Goal: Check status: Check status

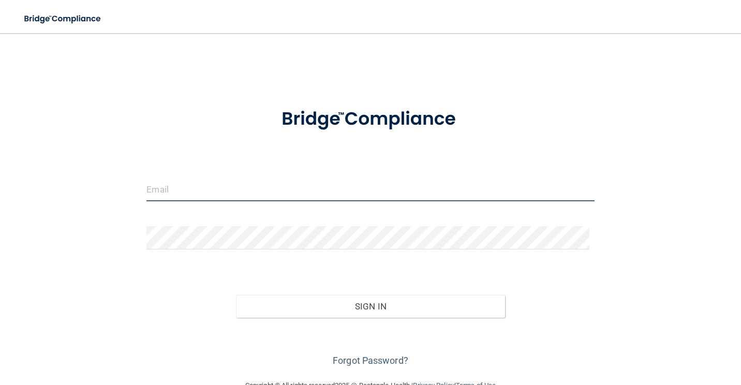
type input "[EMAIL_ADDRESS][DOMAIN_NAME]"
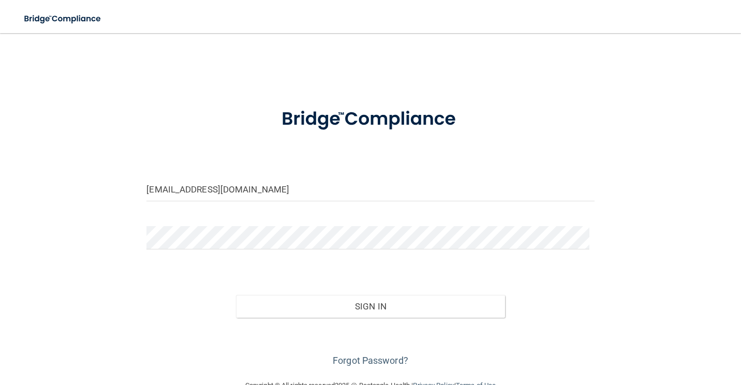
click at [362, 292] on div "Sign In" at bounding box center [370, 295] width 463 height 43
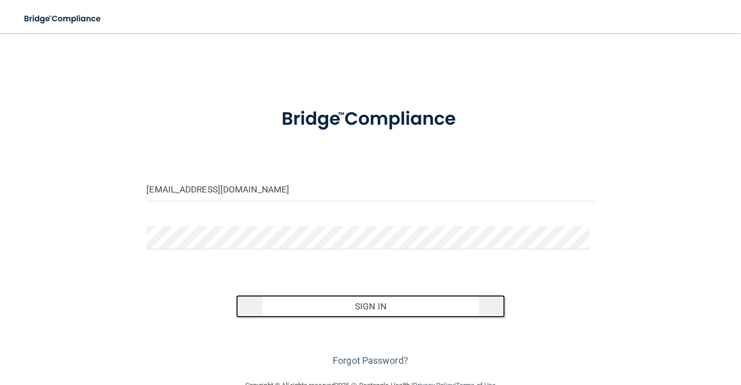
click at [366, 309] on button "Sign In" at bounding box center [370, 306] width 269 height 23
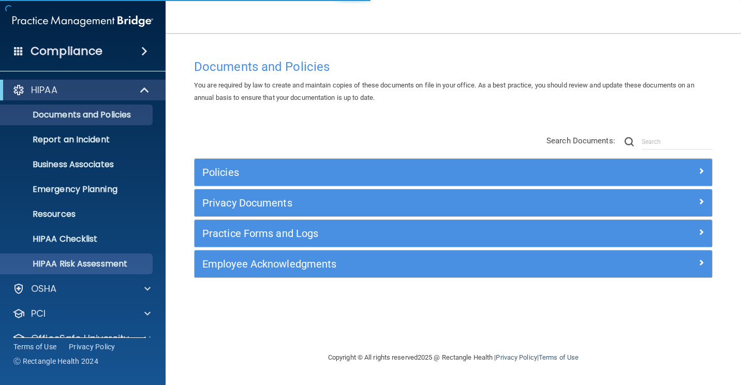
scroll to position [45, 0]
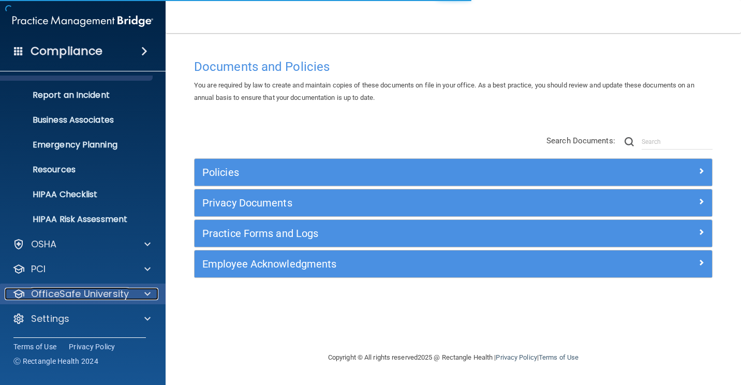
click at [128, 290] on div "OfficeSafe University" at bounding box center [69, 294] width 128 height 12
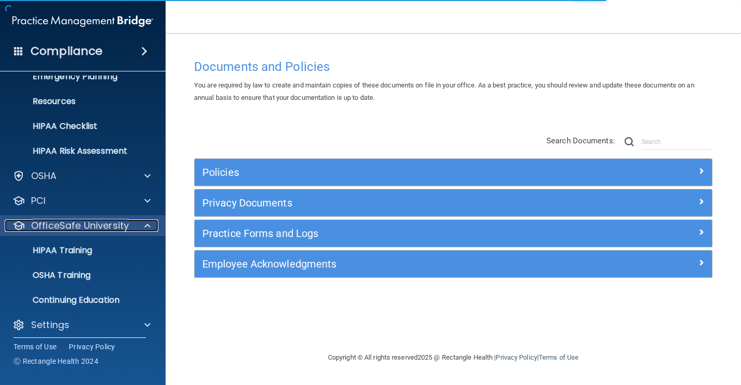
scroll to position [119, 0]
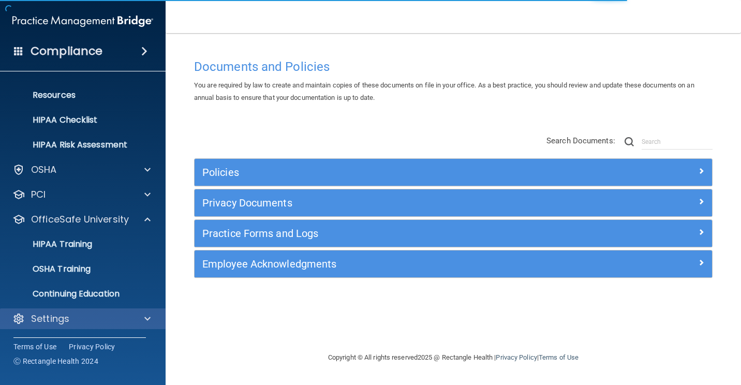
click at [122, 312] on div "Settings" at bounding box center [83, 319] width 166 height 21
click at [148, 315] on span at bounding box center [147, 319] width 6 height 12
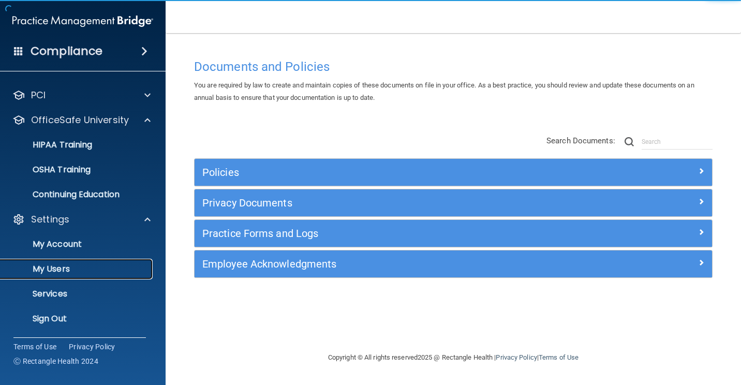
click at [76, 266] on p "My Users" at bounding box center [77, 269] width 141 height 10
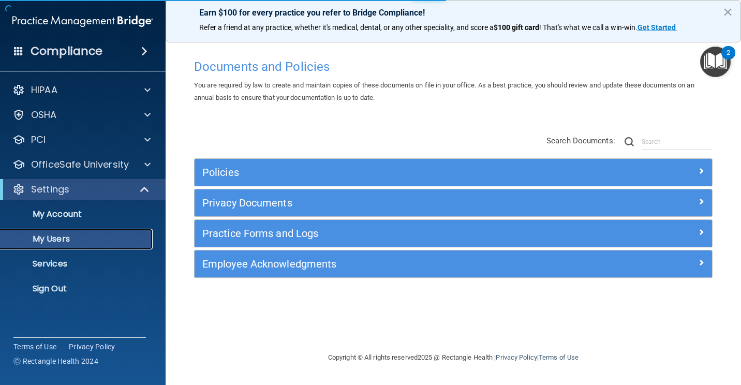
select select "20"
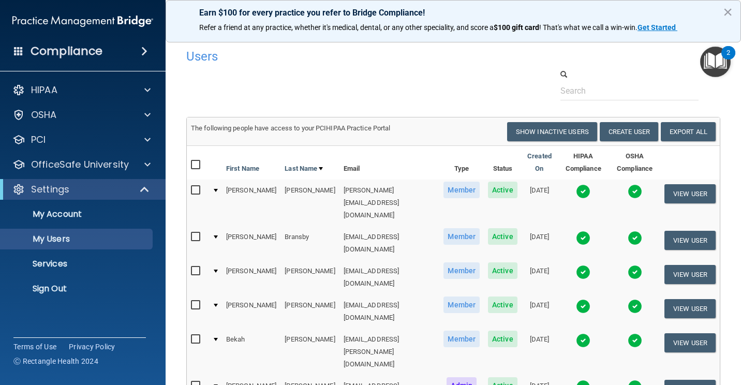
click at [576, 190] on img at bounding box center [583, 191] width 14 height 14
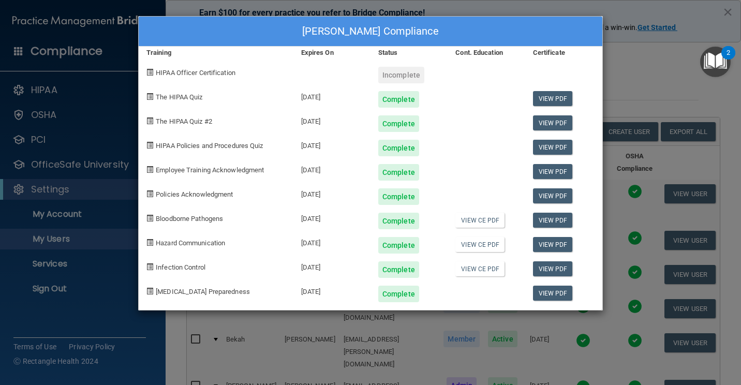
click at [639, 47] on div "[PERSON_NAME] Compliance Training Expires On Status Cont. Education Certificate…" at bounding box center [370, 192] width 741 height 385
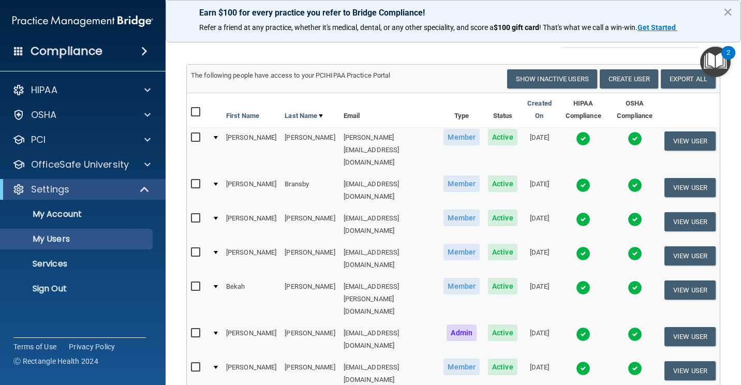
scroll to position [52, 0]
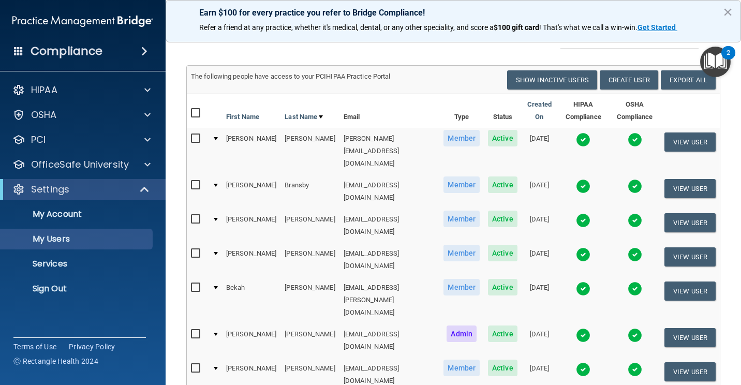
click at [576, 179] on img at bounding box center [583, 186] width 14 height 14
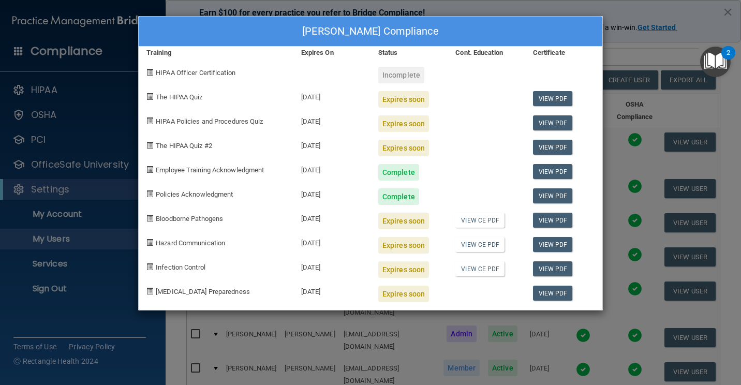
click at [625, 52] on div "[PERSON_NAME] Compliance Training Expires On Status Cont. Education Certificate…" at bounding box center [370, 192] width 741 height 385
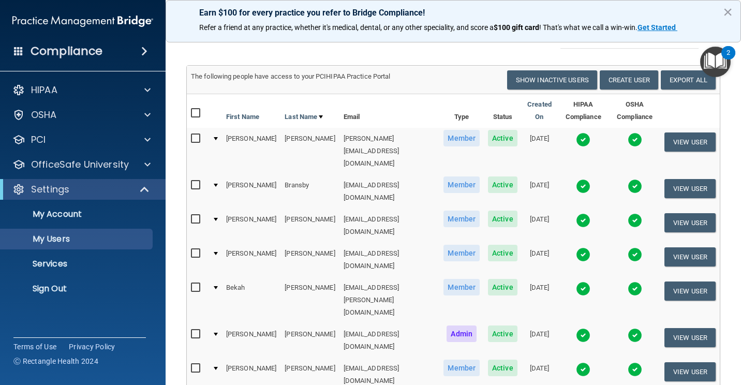
scroll to position [104, 0]
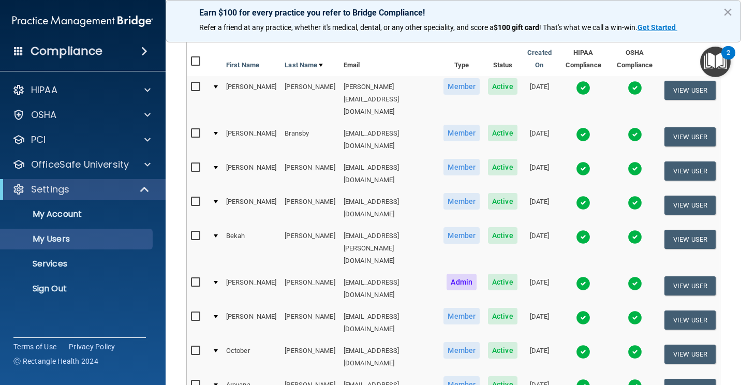
click at [576, 345] on img at bounding box center [583, 352] width 14 height 14
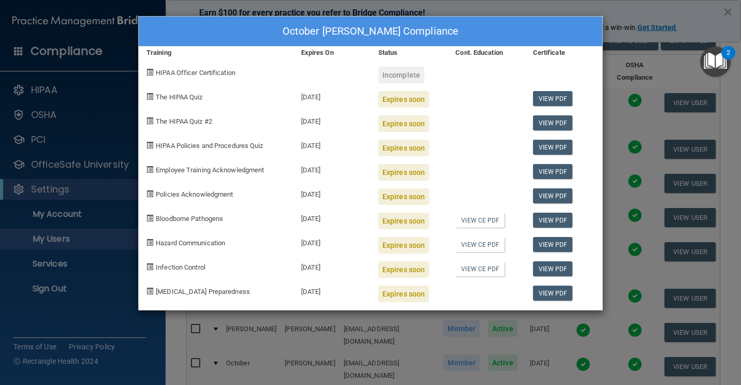
click at [617, 38] on div "October [PERSON_NAME] Compliance Training Expires On Status Cont. Education Cer…" at bounding box center [370, 192] width 741 height 385
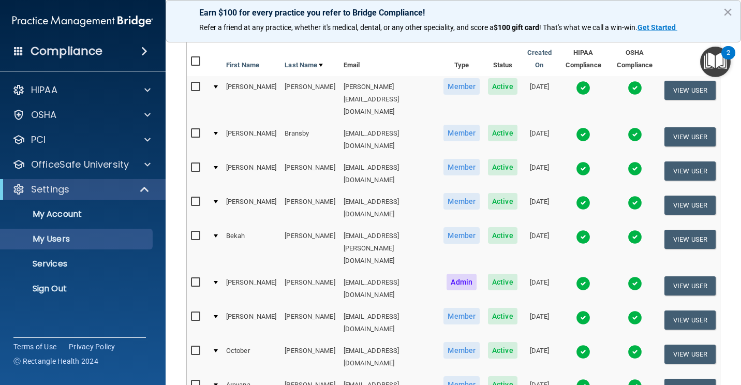
scroll to position [237, 0]
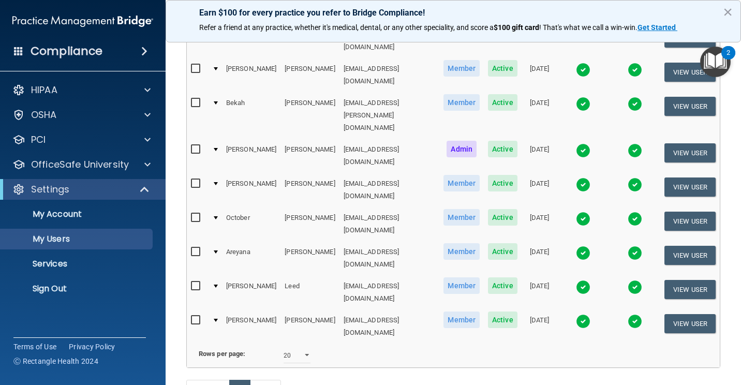
click at [576, 314] on img at bounding box center [583, 321] width 14 height 14
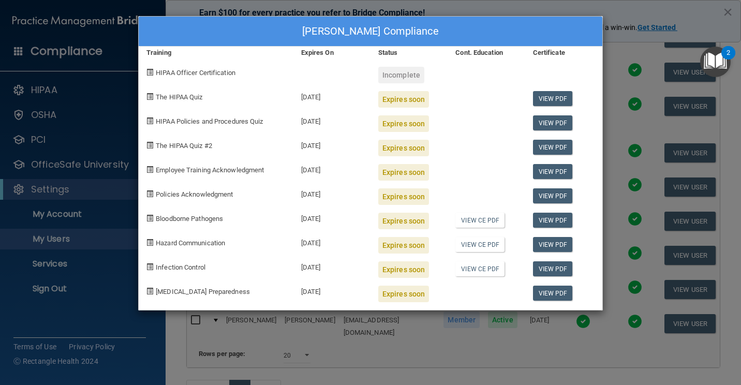
click at [615, 47] on div "[PERSON_NAME] Compliance Training Expires On Status Cont. Education Certificate…" at bounding box center [370, 192] width 741 height 385
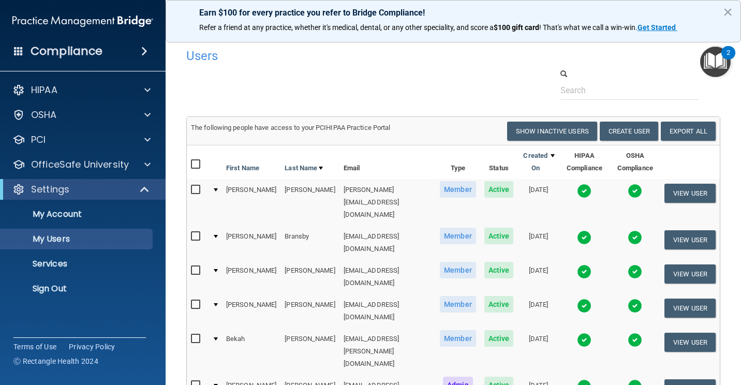
scroll to position [0, 0]
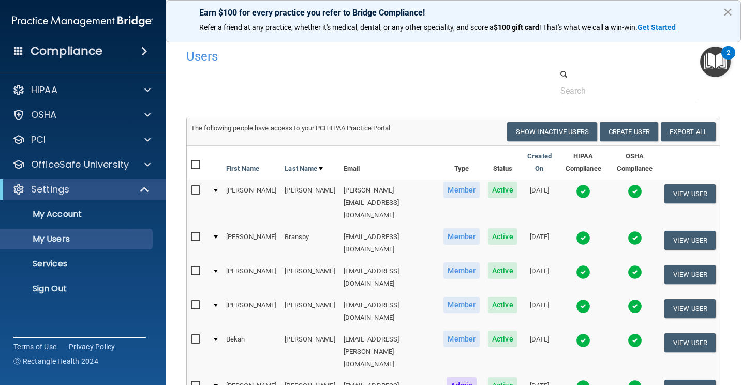
click at [726, 12] on button "×" at bounding box center [728, 12] width 10 height 17
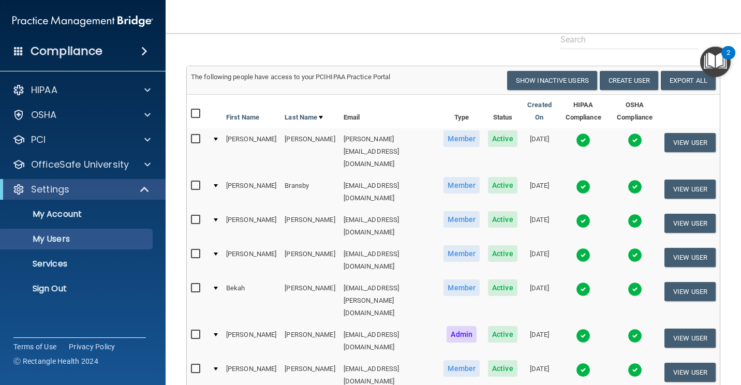
scroll to position [52, 0]
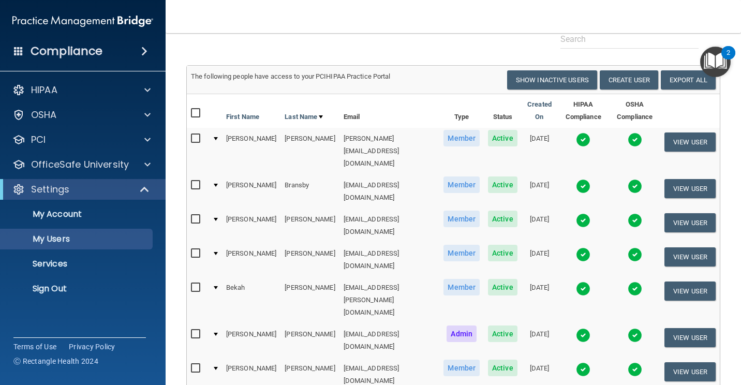
click at [576, 247] on img at bounding box center [583, 254] width 14 height 14
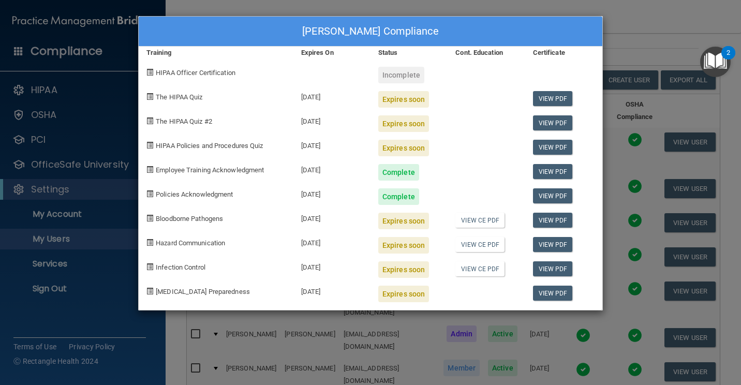
click at [621, 39] on div "[PERSON_NAME] Compliance Training Expires On Status Cont. Education Certificate…" at bounding box center [370, 192] width 741 height 385
